Goal: Task Accomplishment & Management: Use online tool/utility

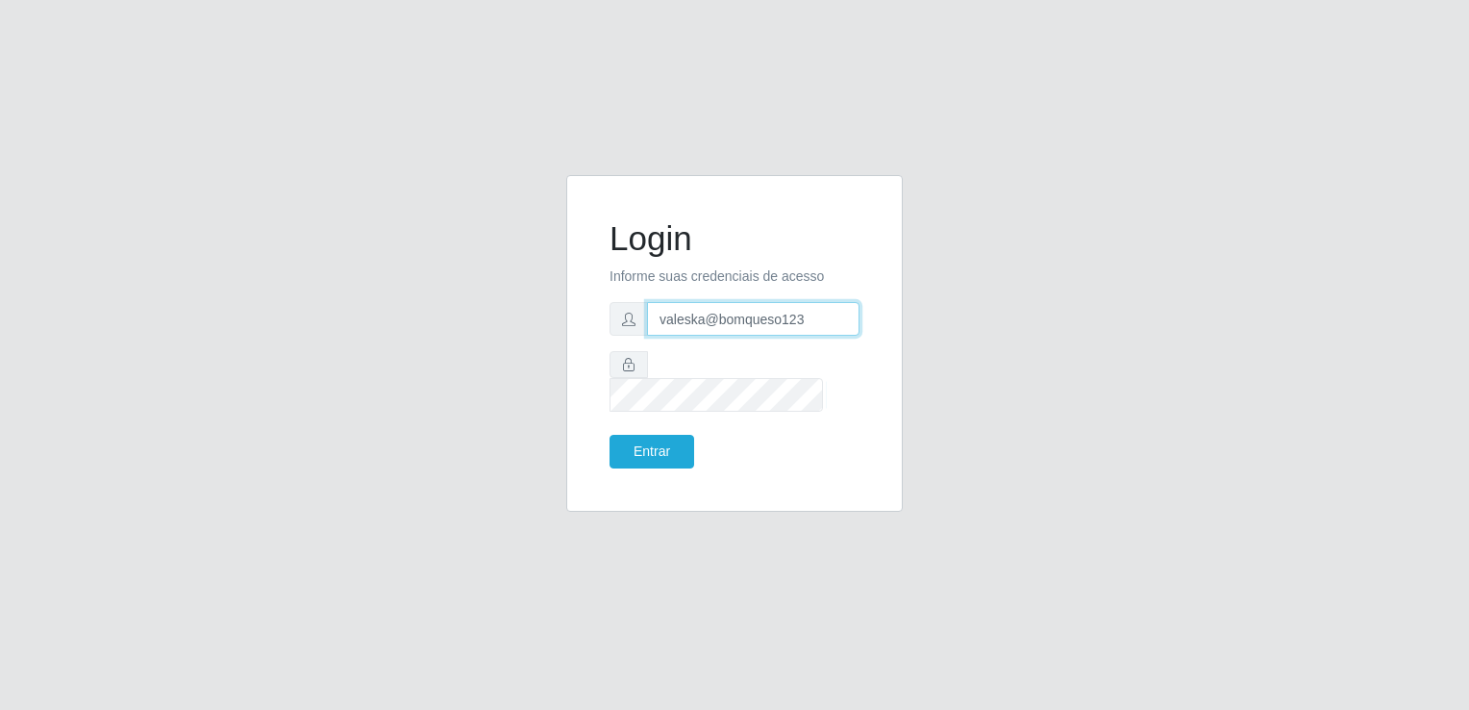
drag, startPoint x: 851, startPoint y: 344, endPoint x: 635, endPoint y: 352, distance: 216.5
click at [635, 352] on form "Login Informe suas credenciais de acesso valeska@bomqueso123 Entrar" at bounding box center [735, 343] width 250 height 250
paste input "[URL][DOMAIN_NAME]"
click at [673, 336] on input "[URL][DOMAIN_NAME]" at bounding box center [753, 319] width 213 height 34
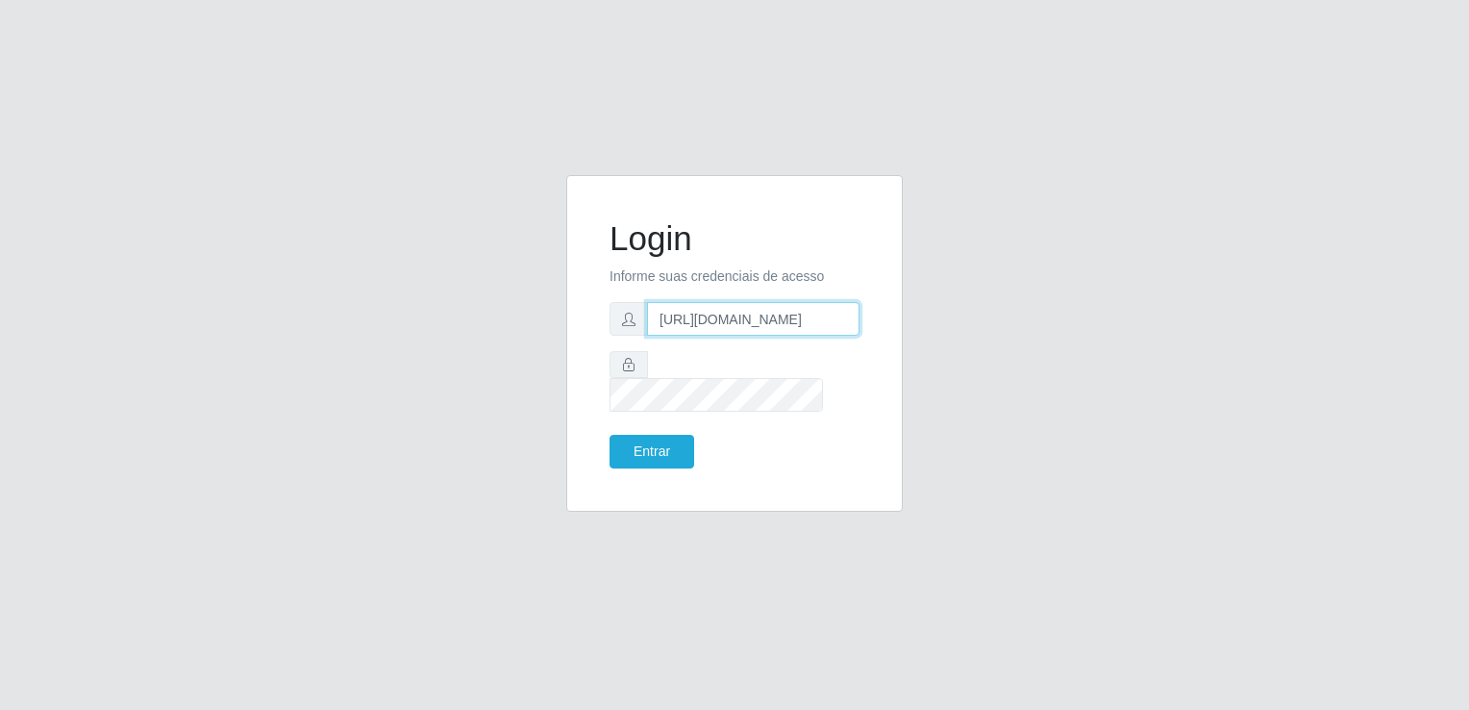
drag, startPoint x: 658, startPoint y: 329, endPoint x: 1108, endPoint y: 310, distance: 450.4
click at [1108, 310] on div "Login Informe suas credenciais de acesso [URL][DOMAIN_NAME] Entrar" at bounding box center [735, 355] width 1096 height 360
drag, startPoint x: 660, startPoint y: 331, endPoint x: 1231, endPoint y: 321, distance: 571.2
click at [1231, 321] on div "Login Informe suas credenciais de acesso [URL][DOMAIN_NAME] Entrar" at bounding box center [735, 355] width 1096 height 360
paste input "valeska@redecompras"
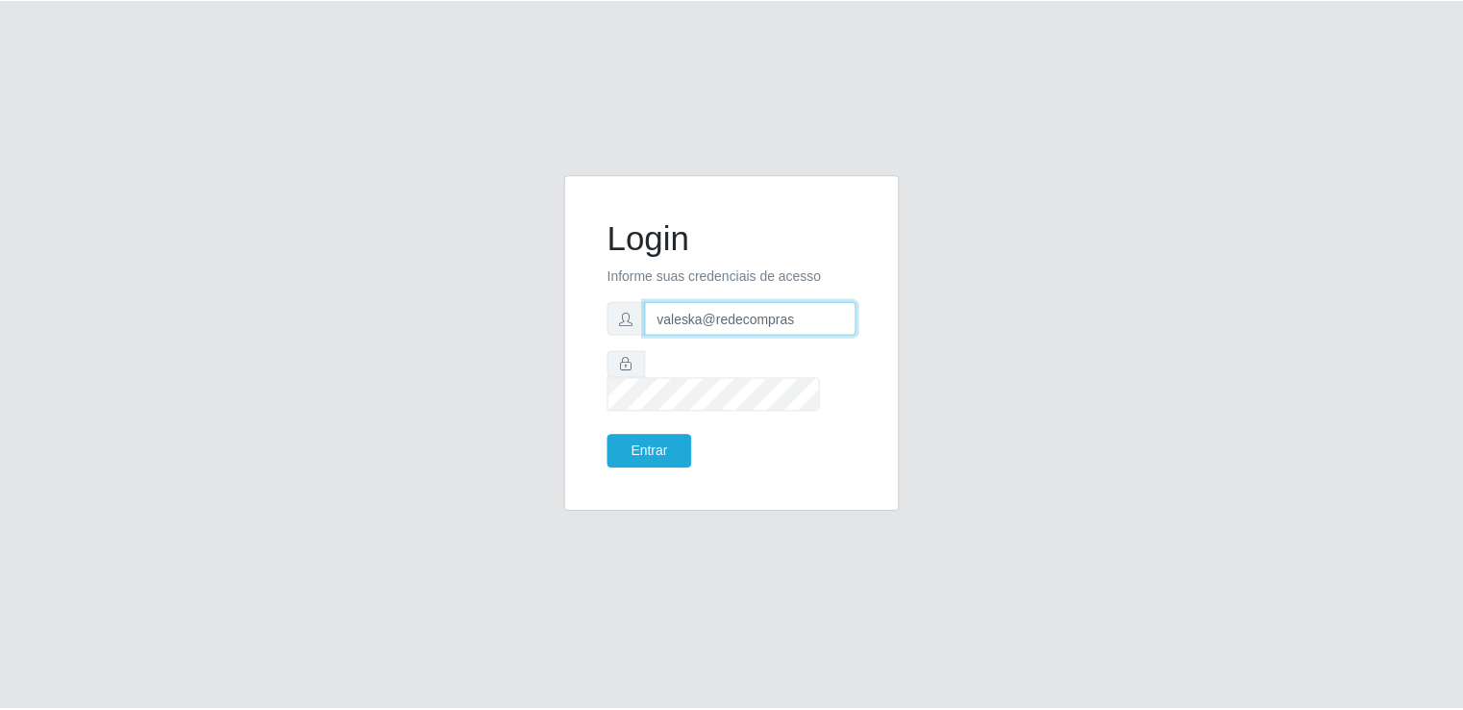
scroll to position [0, 0]
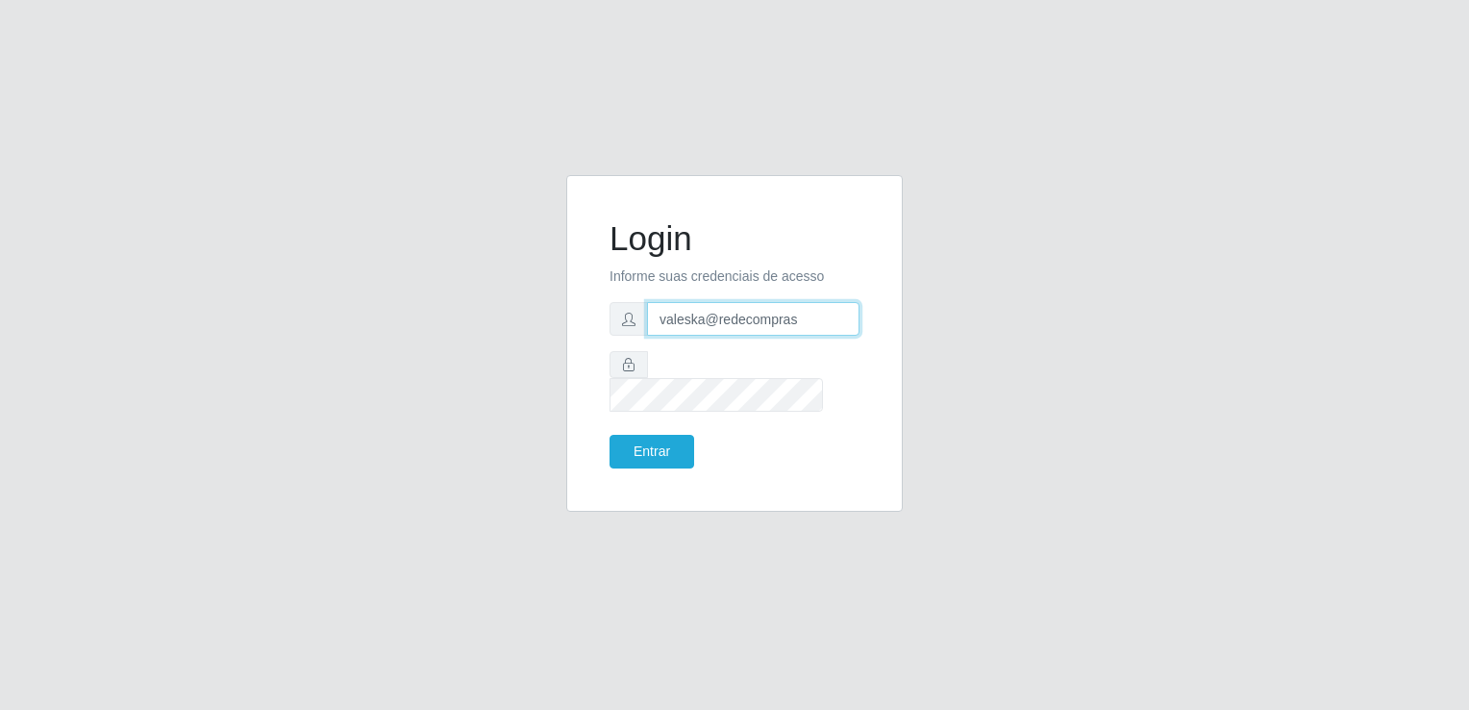
type input "valeska@redecompras"
click at [585, 413] on div "Login Informe suas credenciais de acesso valeska@redecompras Entrar" at bounding box center [734, 343] width 337 height 337
click at [640, 437] on button "Entrar" at bounding box center [652, 452] width 85 height 34
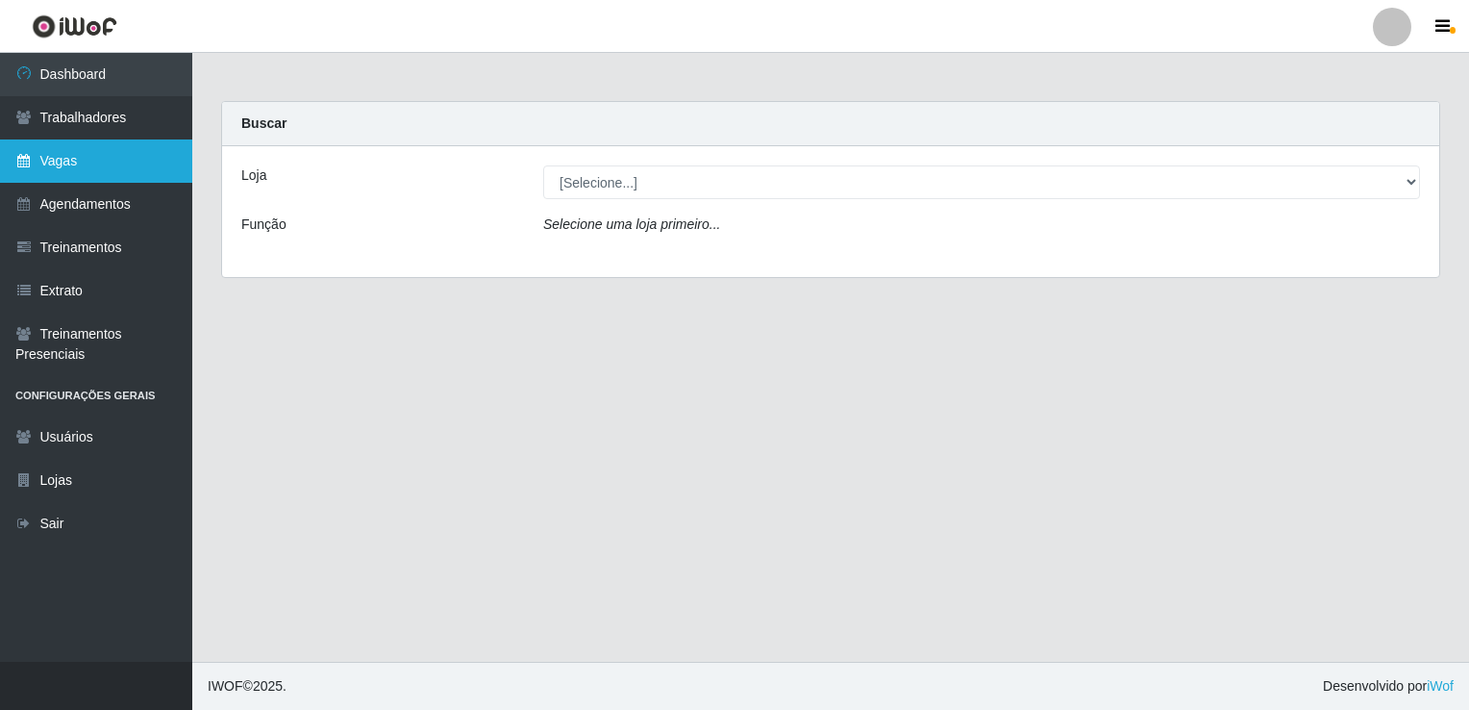
click at [44, 157] on link "Vagas" at bounding box center [96, 160] width 192 height 43
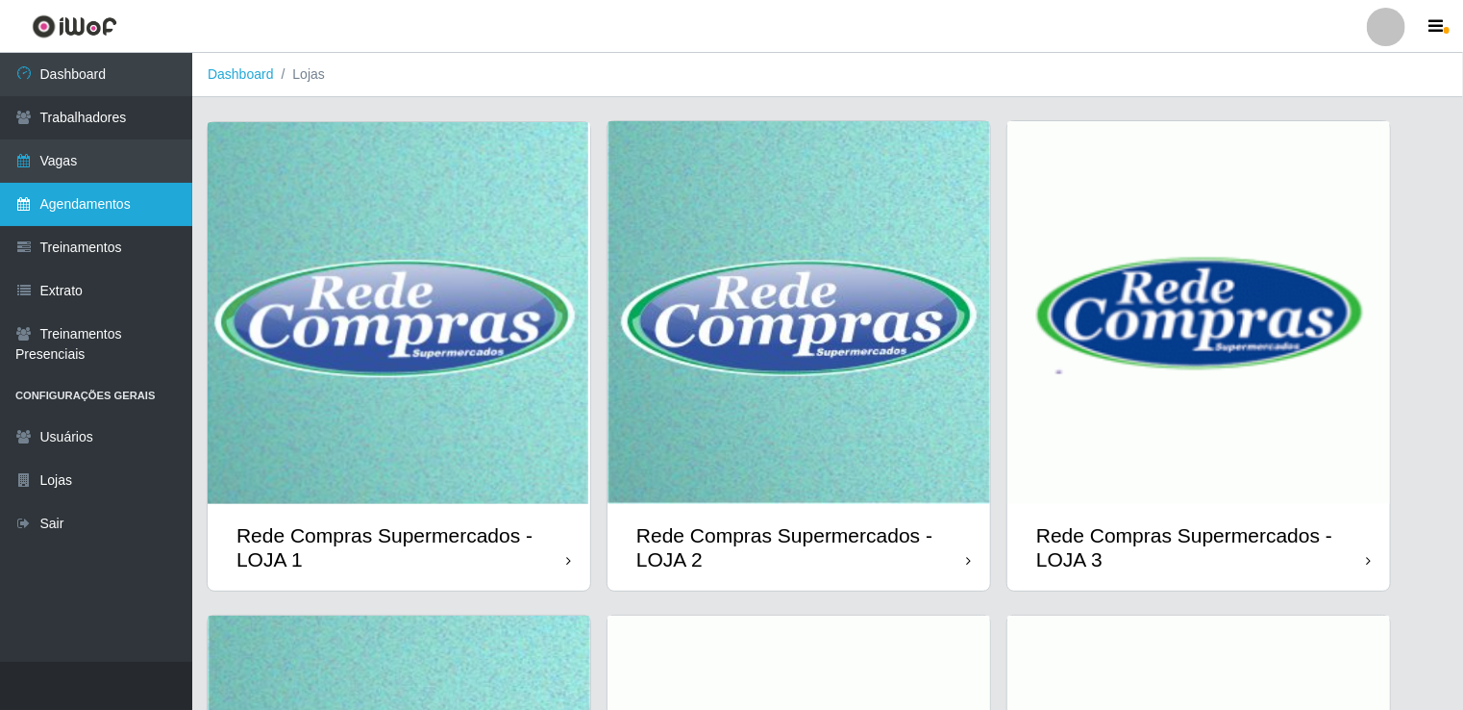
click at [71, 204] on link "Agendamentos" at bounding box center [96, 204] width 192 height 43
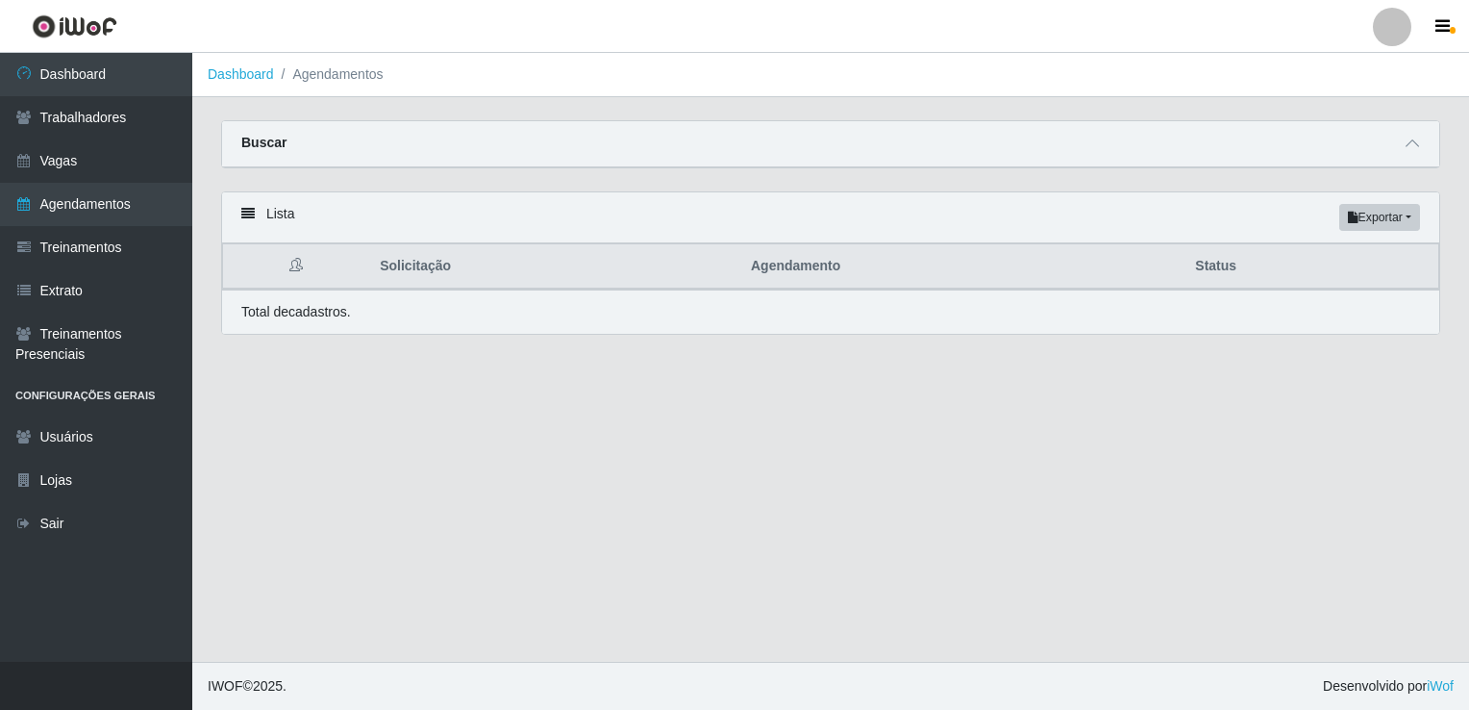
drag, startPoint x: 659, startPoint y: 156, endPoint x: 683, endPoint y: 152, distance: 24.3
click at [668, 154] on div "Buscar" at bounding box center [830, 144] width 1217 height 46
click at [1408, 146] on icon at bounding box center [1412, 143] width 13 height 13
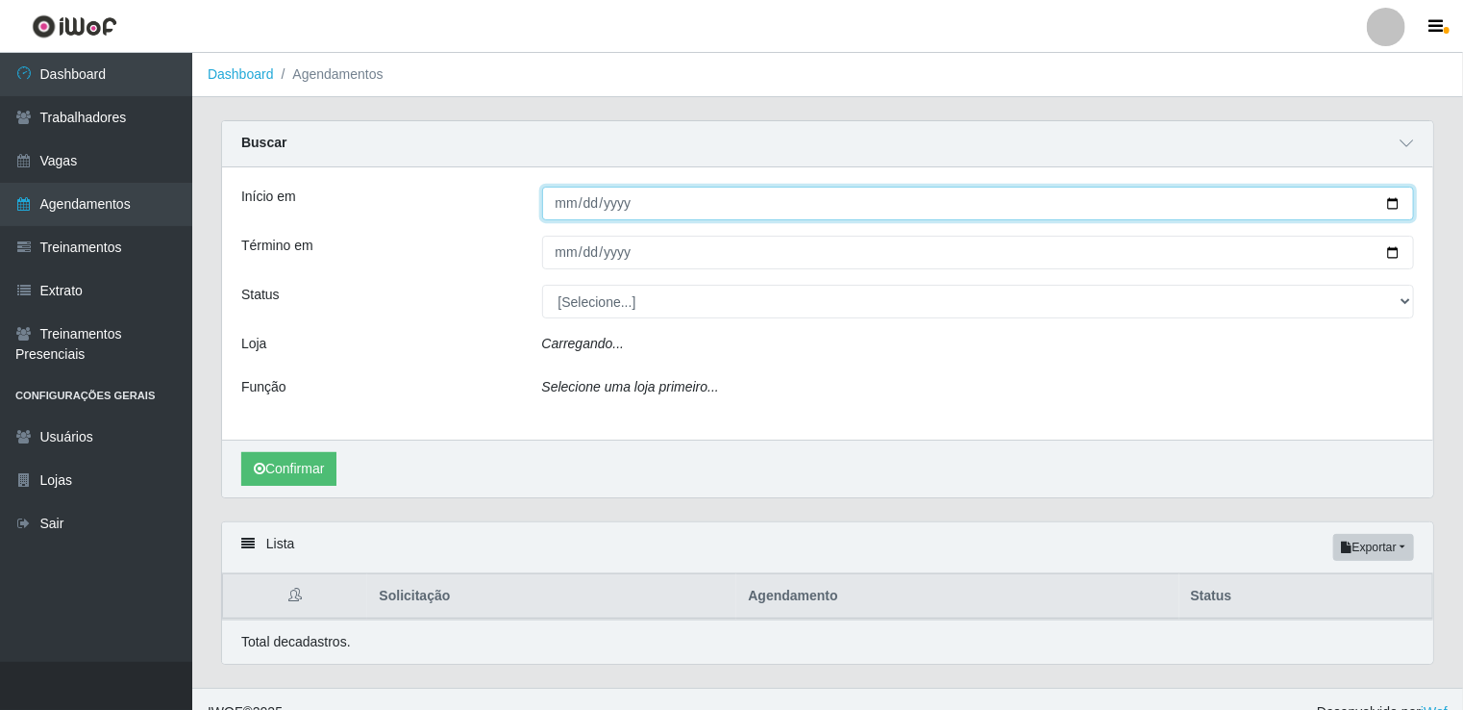
click at [558, 213] on input "Início em" at bounding box center [978, 204] width 873 height 34
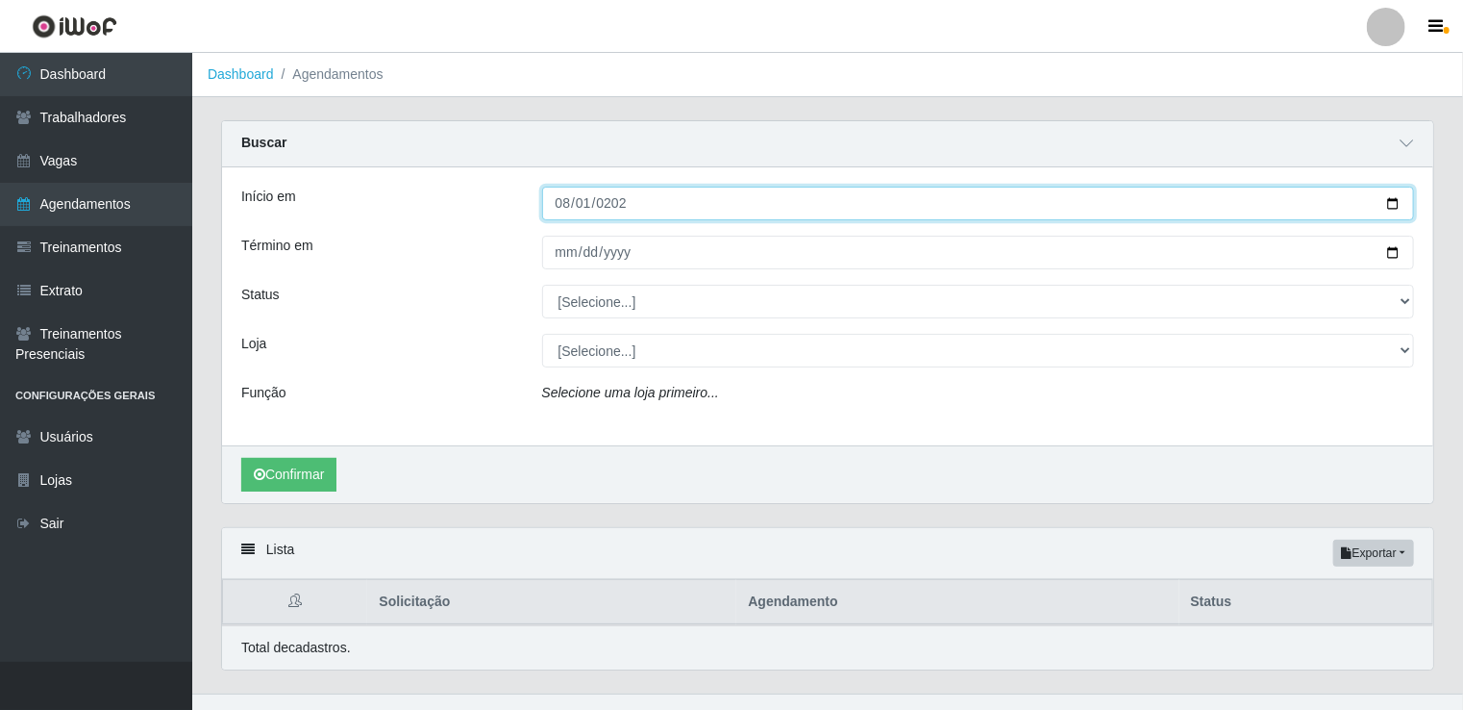
type input "[DATE]"
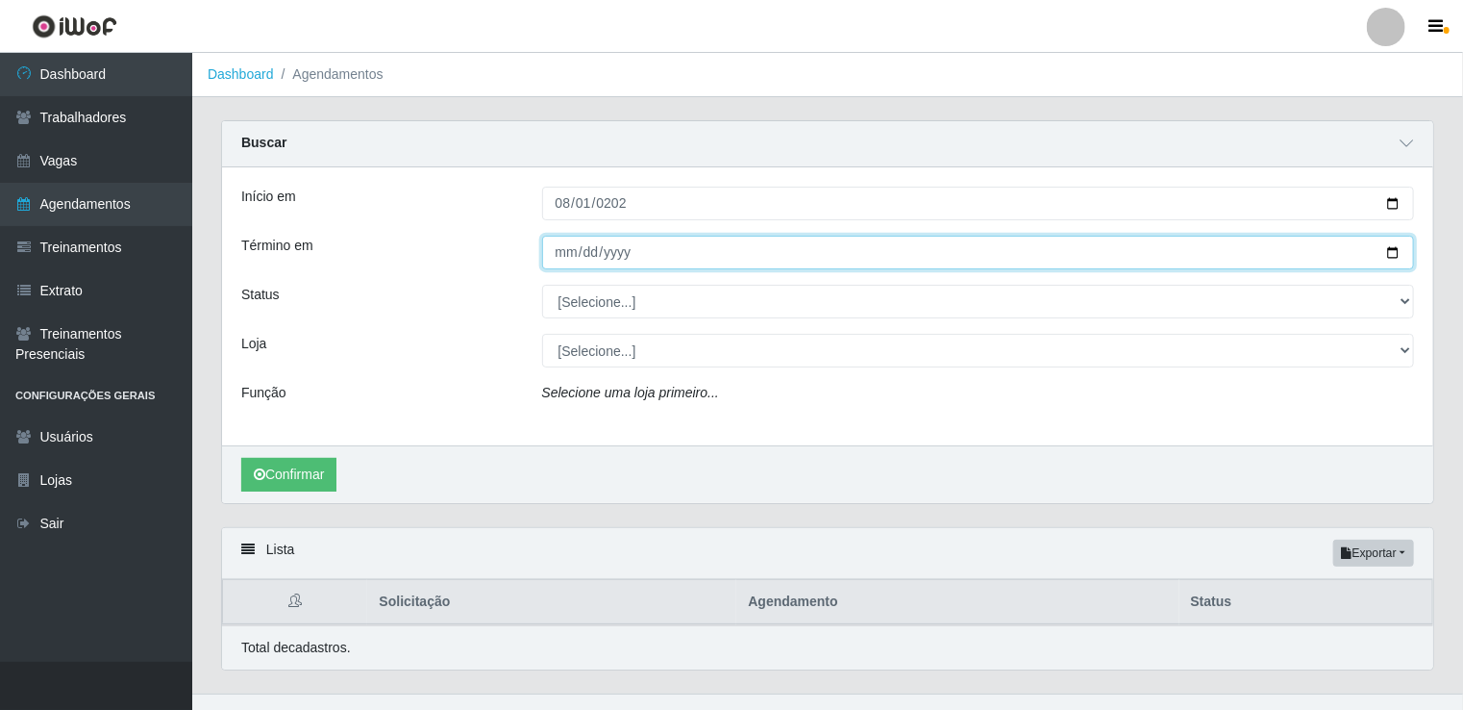
click at [585, 258] on input "Término em" at bounding box center [978, 253] width 873 height 34
type input "[DATE]"
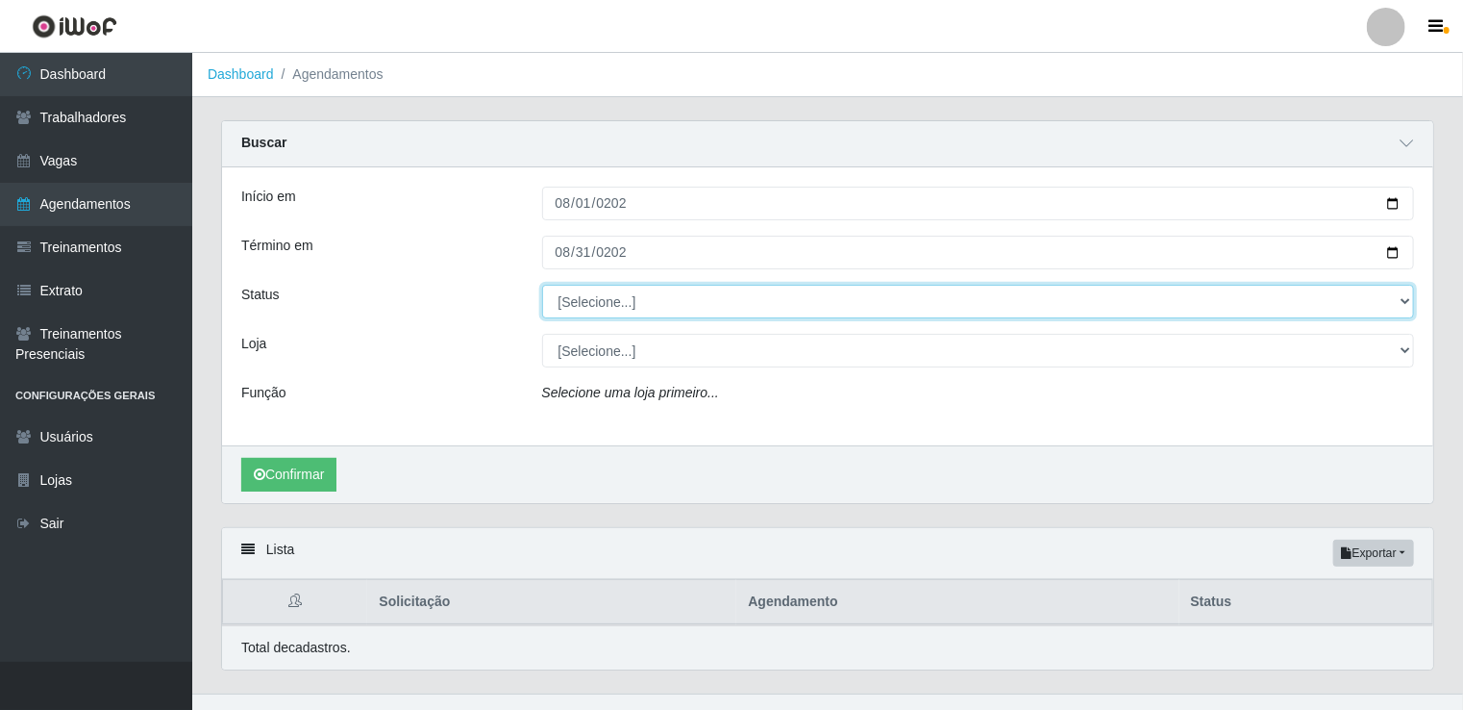
click at [588, 300] on select "[Selecione...] AGENDADO AGUARDANDO LIBERAR EM ANDAMENTO EM REVISÃO FINALIZADO C…" at bounding box center [978, 302] width 873 height 34
select select "FINALIZADO"
click at [542, 285] on select "[Selecione...] AGENDADO AGUARDANDO LIBERAR EM ANDAMENTO EM REVISÃO FINALIZADO C…" at bounding box center [978, 302] width 873 height 34
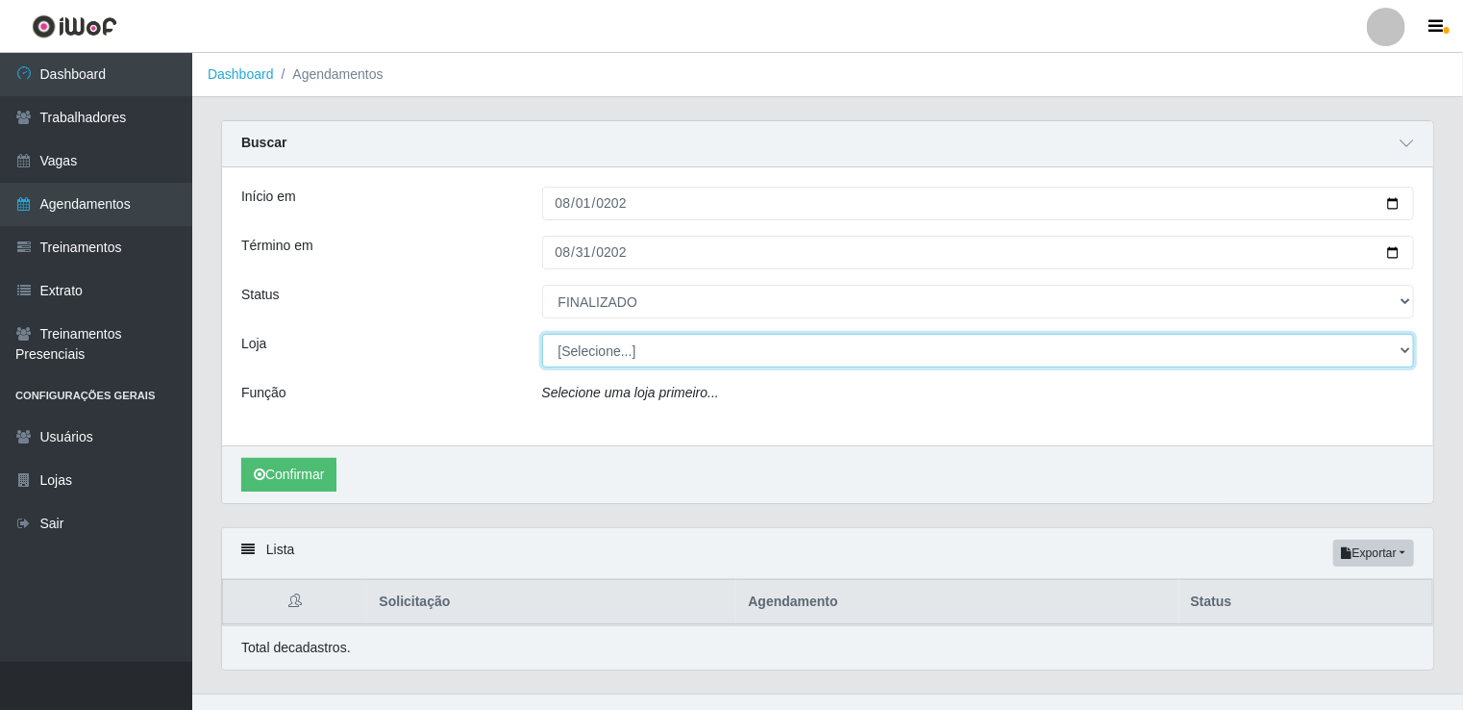
click at [596, 360] on select "[Selecione...] Rede Compras Supermercados - LOJA 1 Rede Compras Supermercados -…" at bounding box center [978, 351] width 873 height 34
select select "161"
click at [542, 334] on select "[Selecione...] Rede Compras Supermercados - LOJA 1 Rede Compras Supermercados -…" at bounding box center [978, 351] width 873 height 34
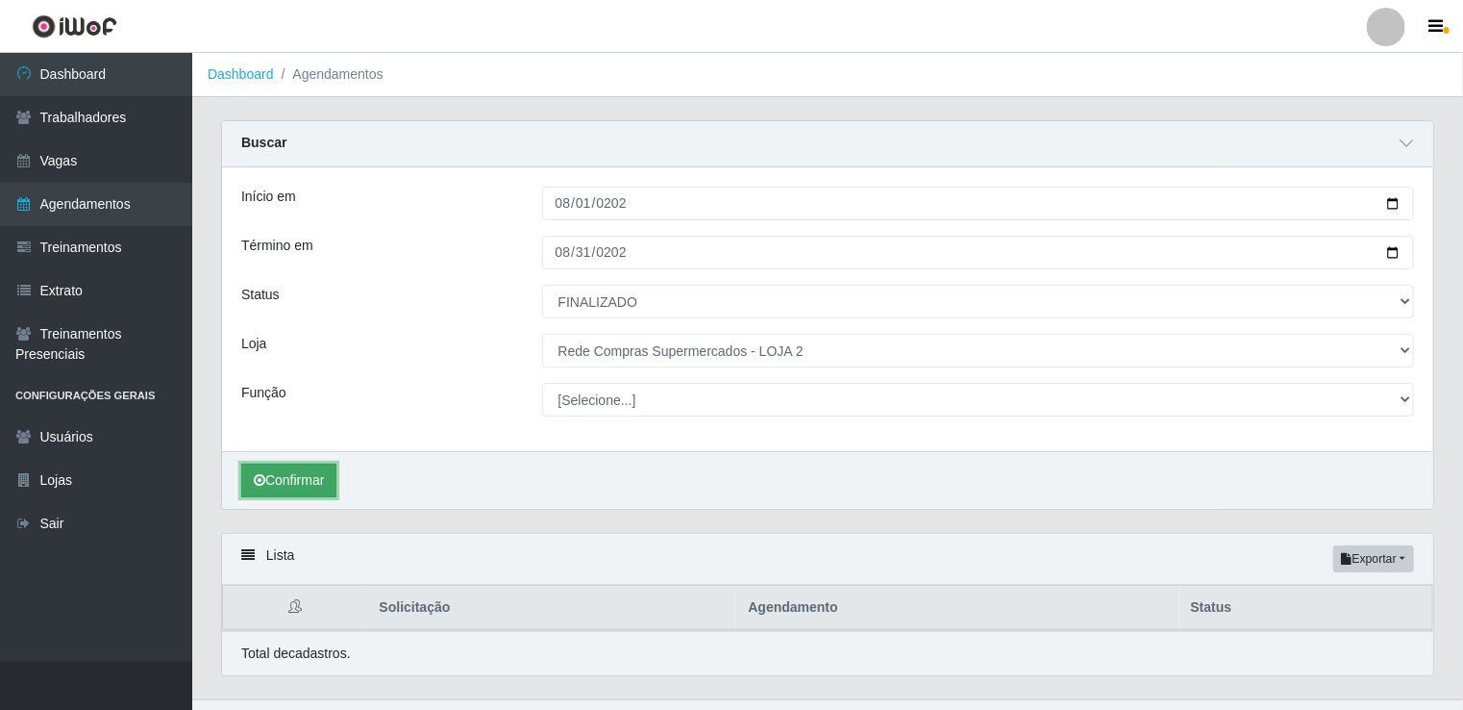
click at [315, 474] on button "Confirmar" at bounding box center [288, 480] width 95 height 34
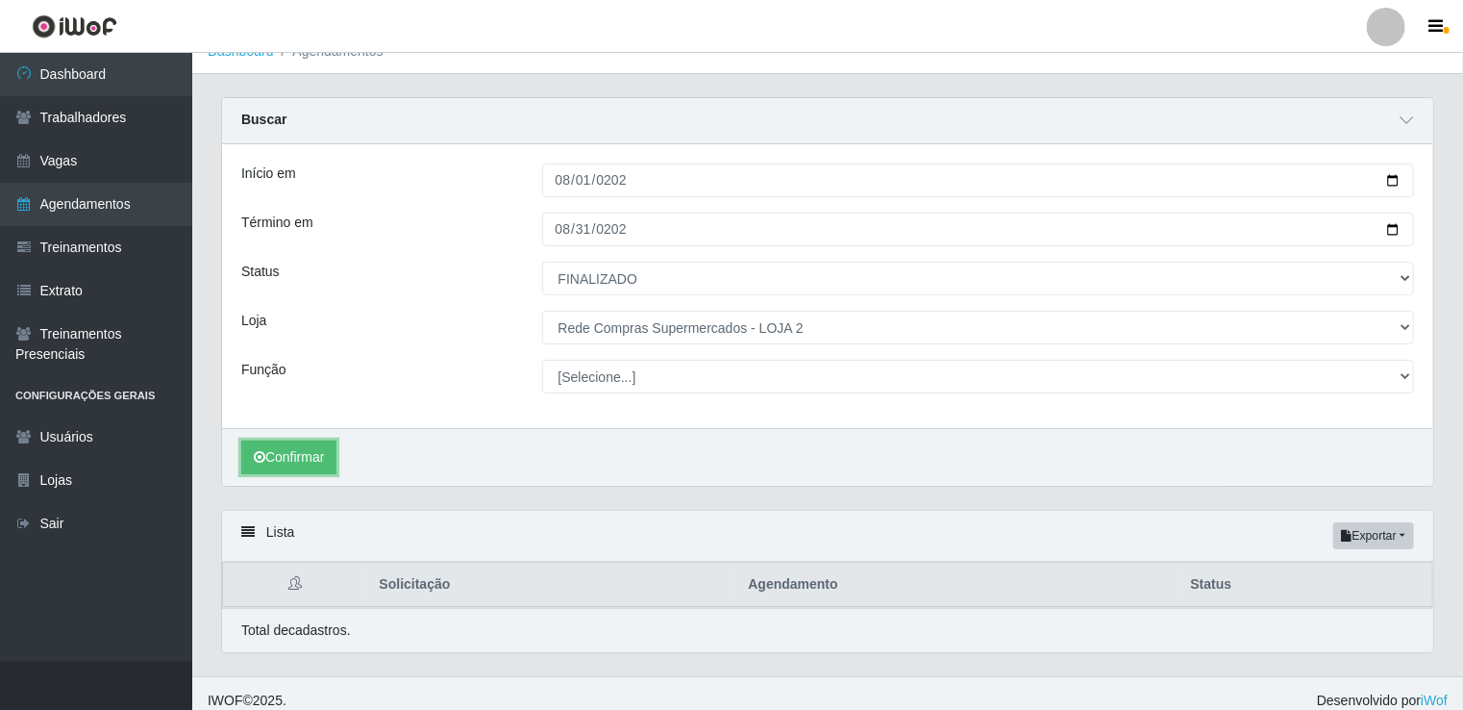
scroll to position [35, 0]
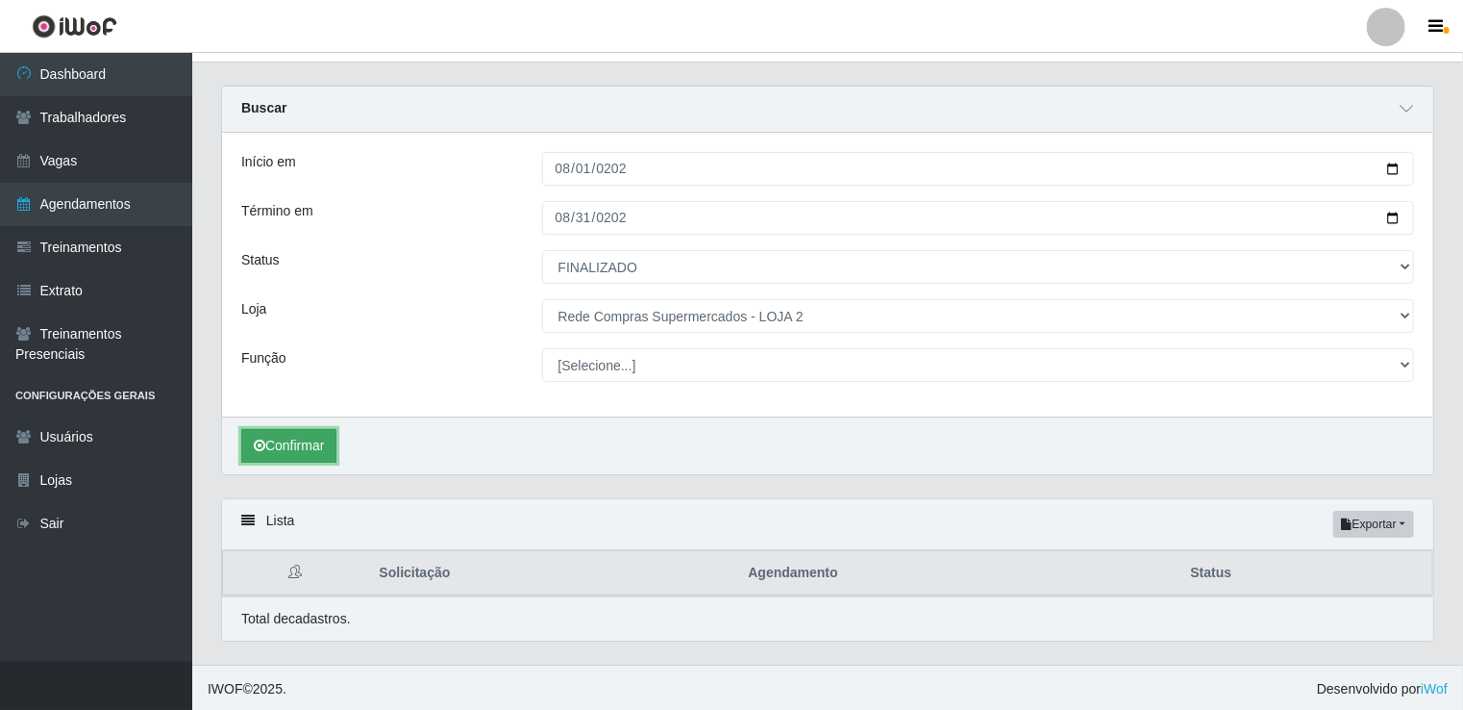
click at [281, 453] on button "Confirmar" at bounding box center [288, 446] width 95 height 34
